Goal: Contribute content: Add original content to the website for others to see

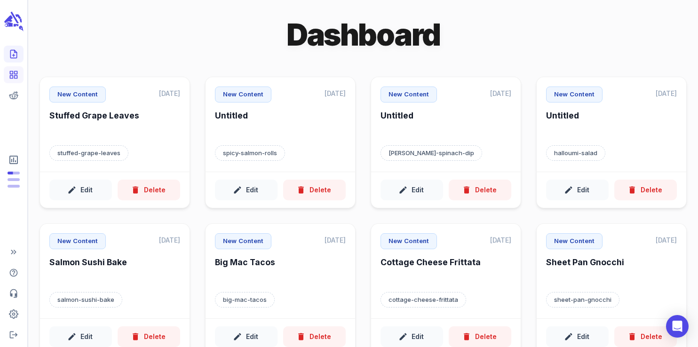
click at [17, 55] on icon "Create new content" at bounding box center [13, 53] width 9 height 9
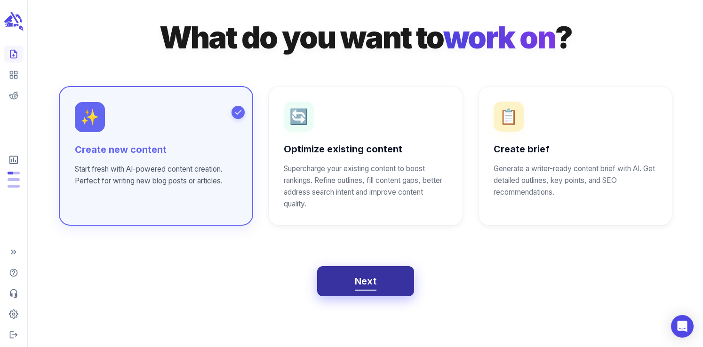
click at [382, 279] on button "Next" at bounding box center [365, 281] width 97 height 30
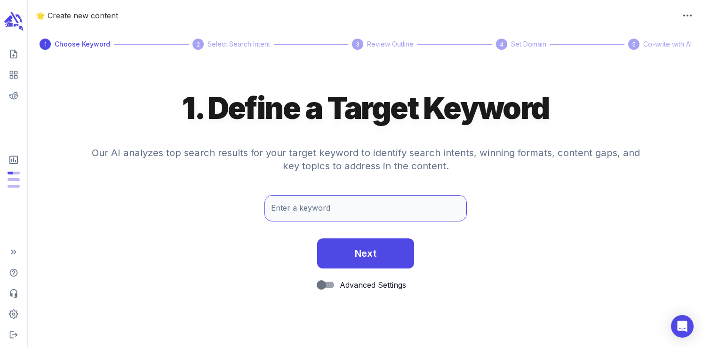
click at [328, 215] on input "Enter a keyword" at bounding box center [365, 208] width 202 height 26
type input "invisible apple cake"
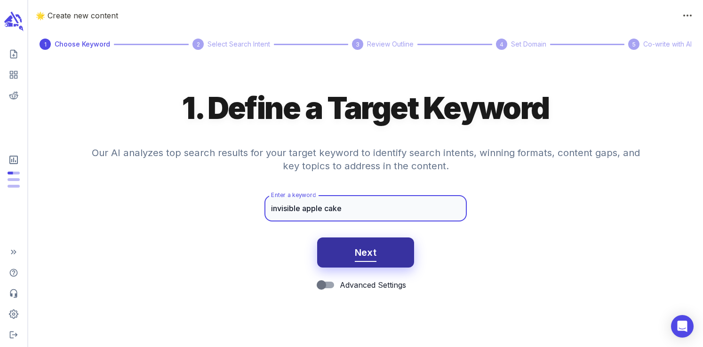
click at [361, 259] on span "Next" at bounding box center [366, 253] width 22 height 16
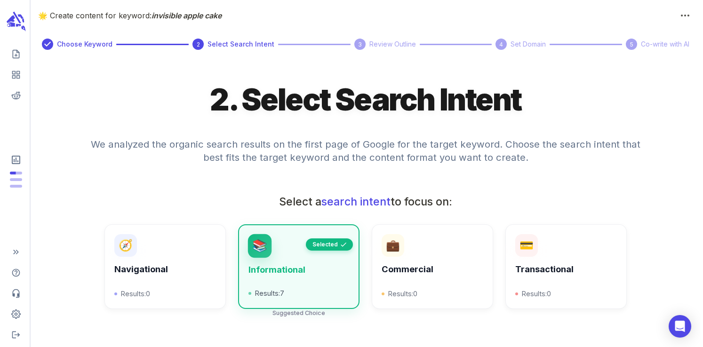
scroll to position [338, 0]
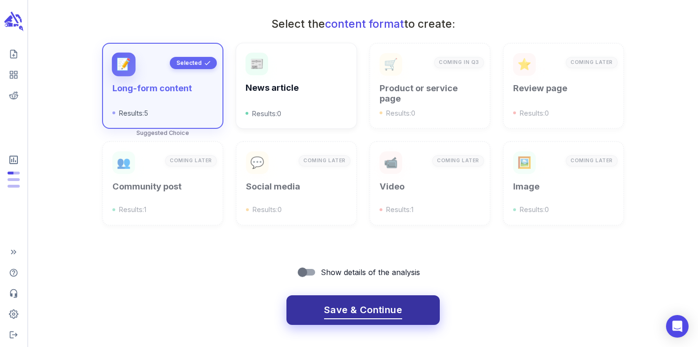
click at [356, 305] on span "Save & Continue" at bounding box center [363, 310] width 78 height 16
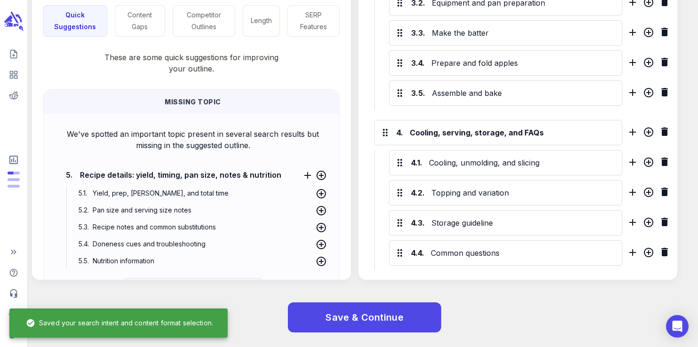
scroll to position [639, 0]
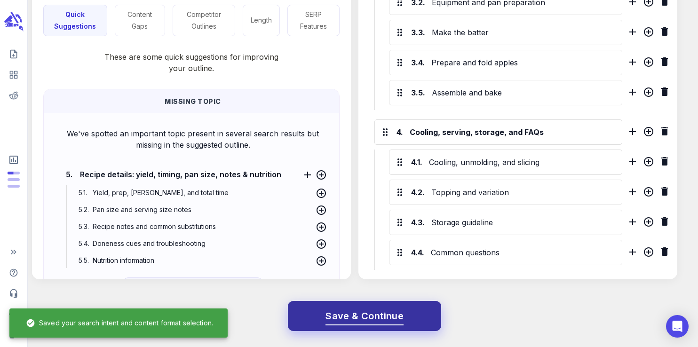
click at [356, 301] on button "Save & Continue" at bounding box center [364, 316] width 153 height 30
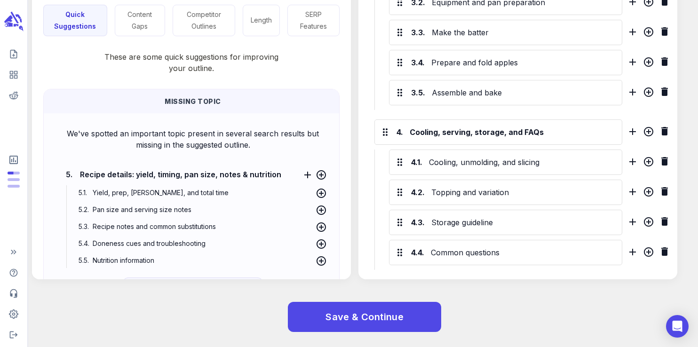
scroll to position [0, 0]
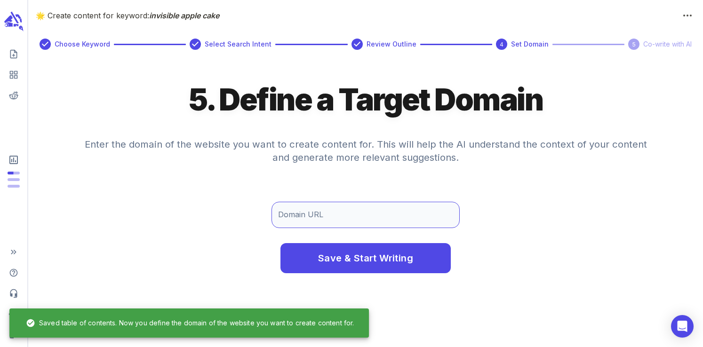
click at [373, 217] on input "Domain URL" at bounding box center [365, 215] width 188 height 26
type input "[DOMAIN_NAME]"
click at [364, 278] on div "Save & Start Writing" at bounding box center [365, 258] width 675 height 60
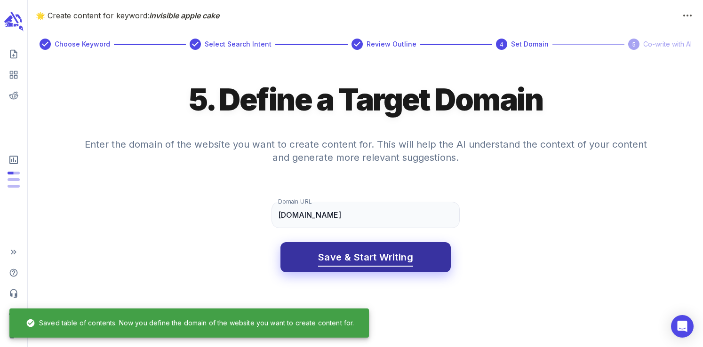
click at [363, 263] on span "Save & Start Writing" at bounding box center [365, 257] width 95 height 16
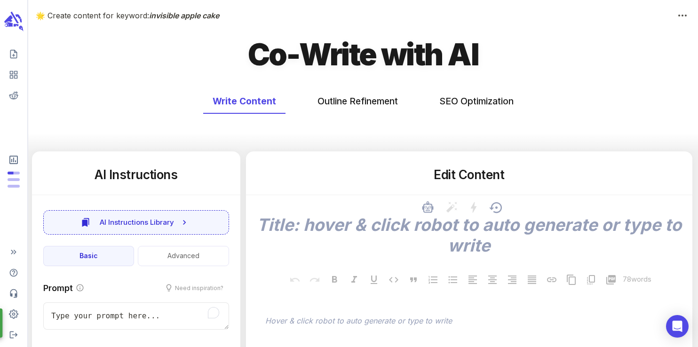
type textarea "x"
type input "57"
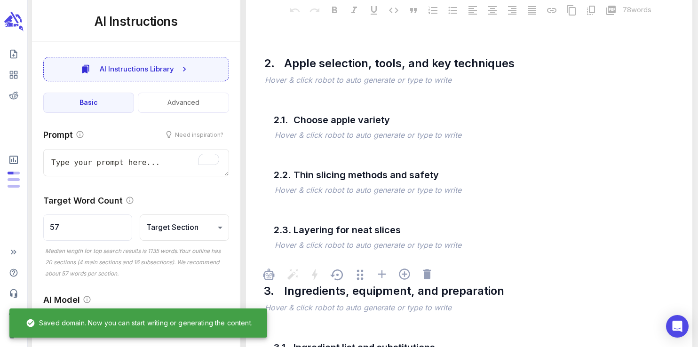
type textarea "x"
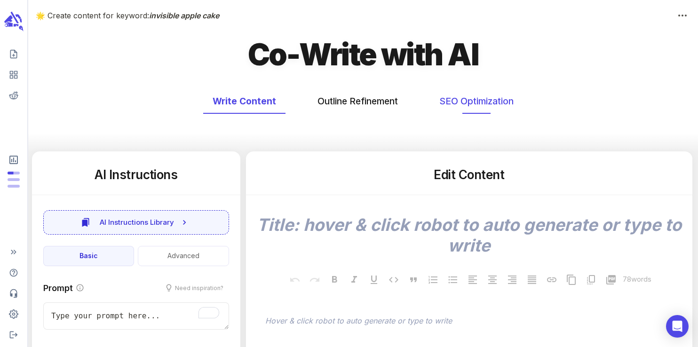
click at [451, 99] on button "SEO Optimization" at bounding box center [476, 101] width 93 height 25
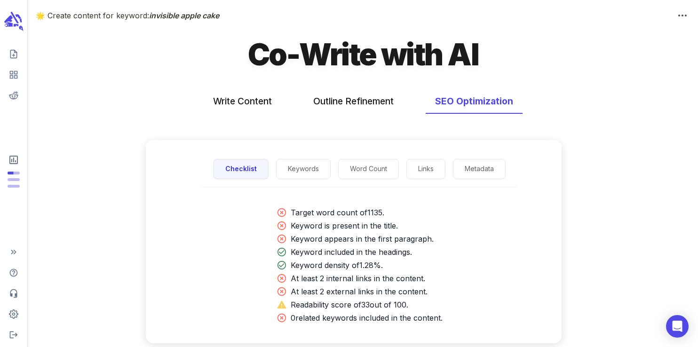
click at [301, 179] on div "Checklist Keywords Word Count Links Metadata" at bounding box center [359, 169] width 315 height 36
click at [295, 166] on button "Keywords" at bounding box center [303, 169] width 55 height 20
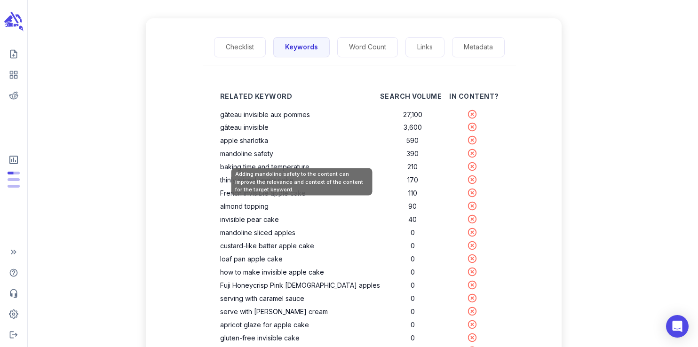
scroll to position [124, 0]
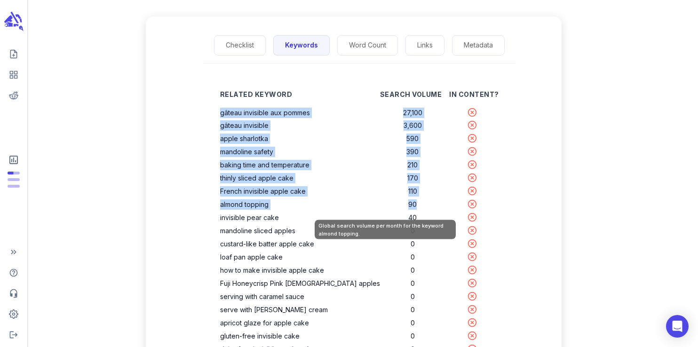
drag, startPoint x: 251, startPoint y: 112, endPoint x: 391, endPoint y: 211, distance: 171.2
click at [391, 211] on tbody "gâteau invisible aux pommes 27,100 gâteau invisible 3,600 apple sharlotka 590 m…" at bounding box center [359, 237] width 279 height 263
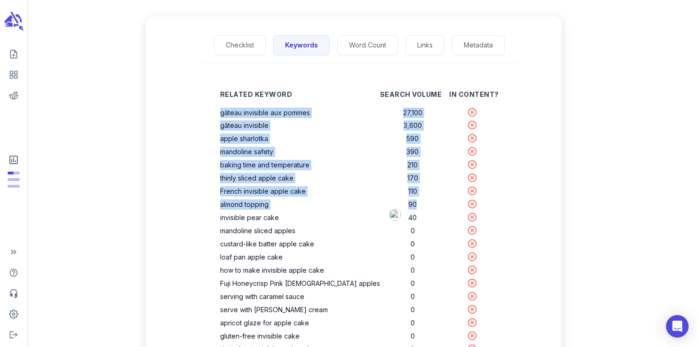
copy tbody "gâteau invisible aux pommes 27,100 gâteau invisible 3,600 apple sharlotka 590 m…"
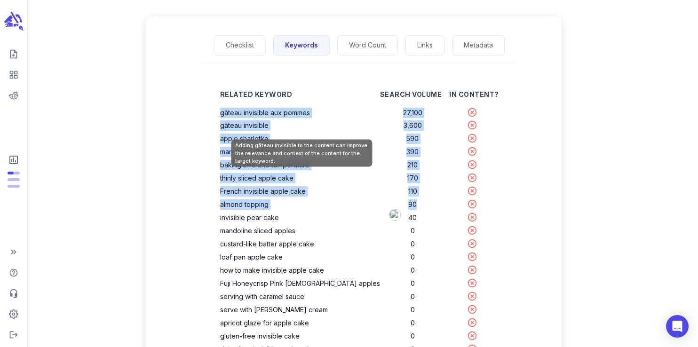
click at [322, 127] on th "gâteau invisible" at bounding box center [300, 125] width 160 height 13
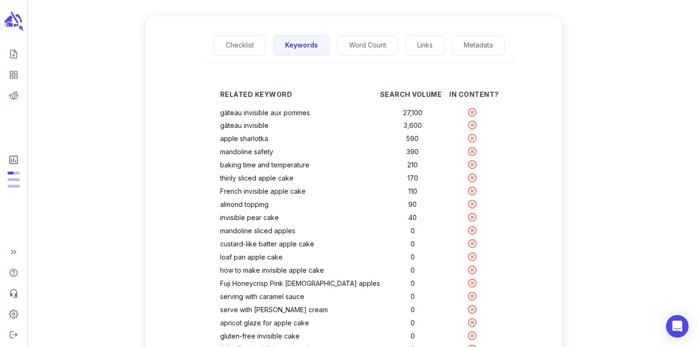
scroll to position [0, 0]
